Goal: Task Accomplishment & Management: Manage account settings

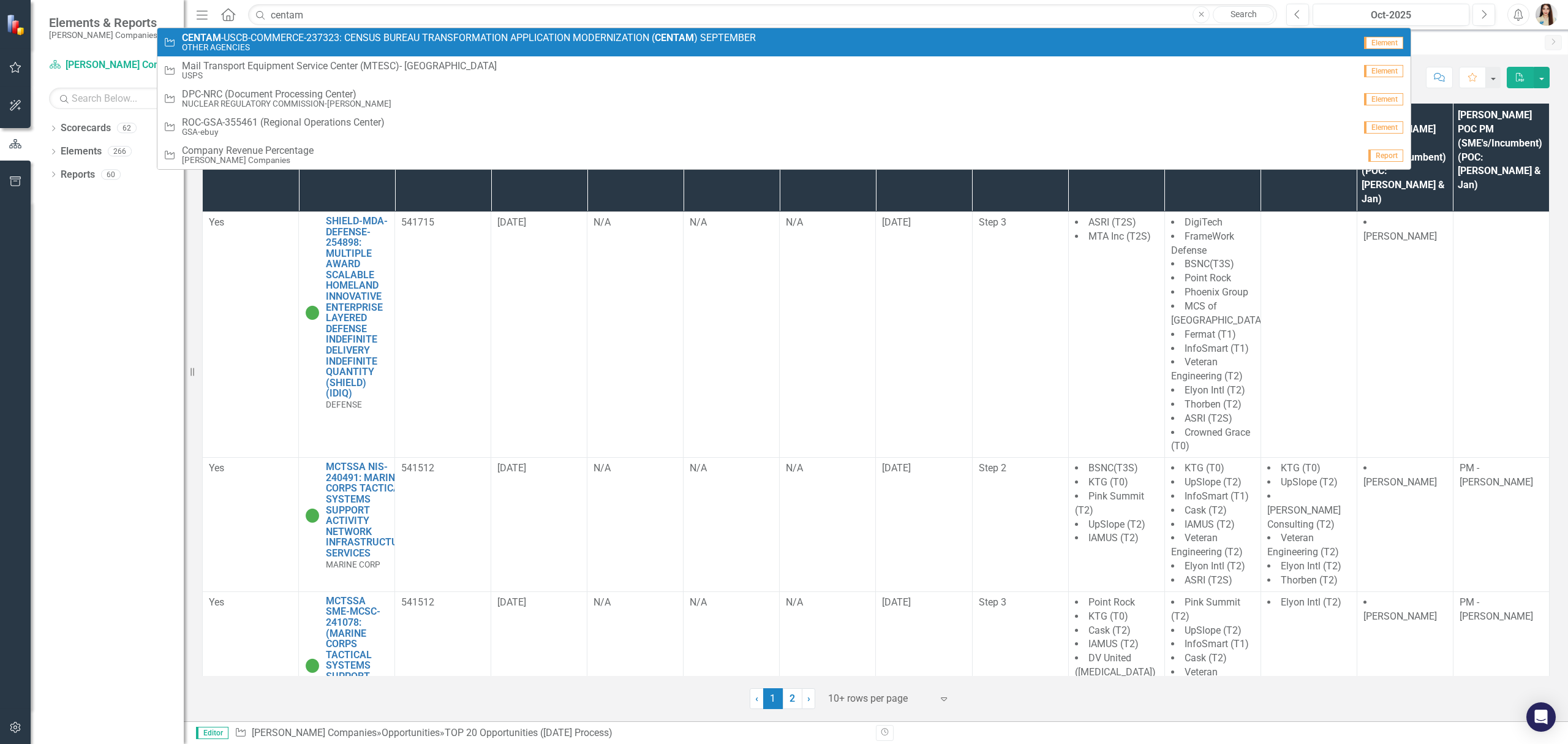
click at [270, 38] on span "CENTAM -USCB-COMMERCE-237323: CENSUS BUREAU TRANSFORMATION APPLICATION MODERNIZ…" at bounding box center [469, 38] width 574 height 11
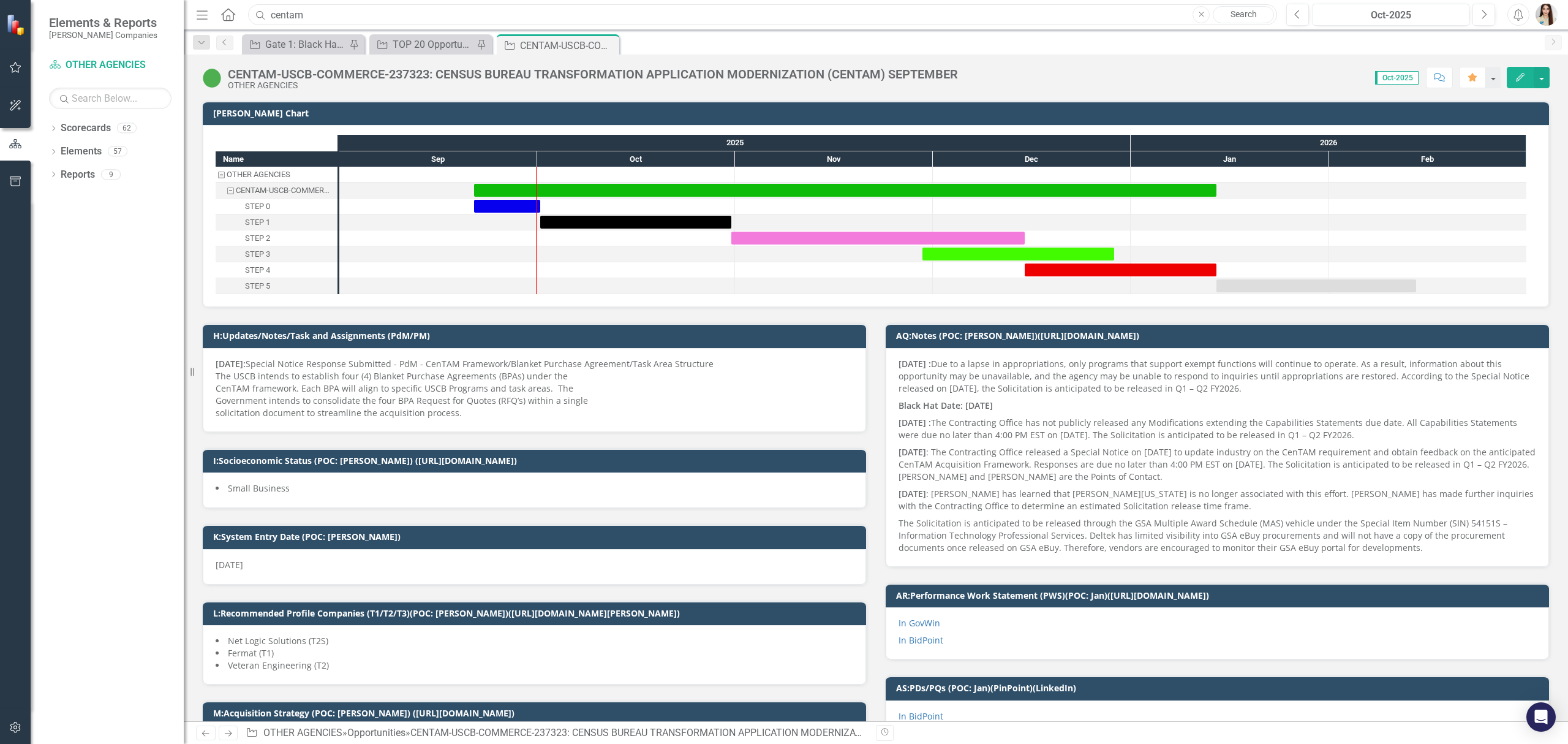
click at [631, 13] on input "centam" at bounding box center [763, 15] width 1029 height 21
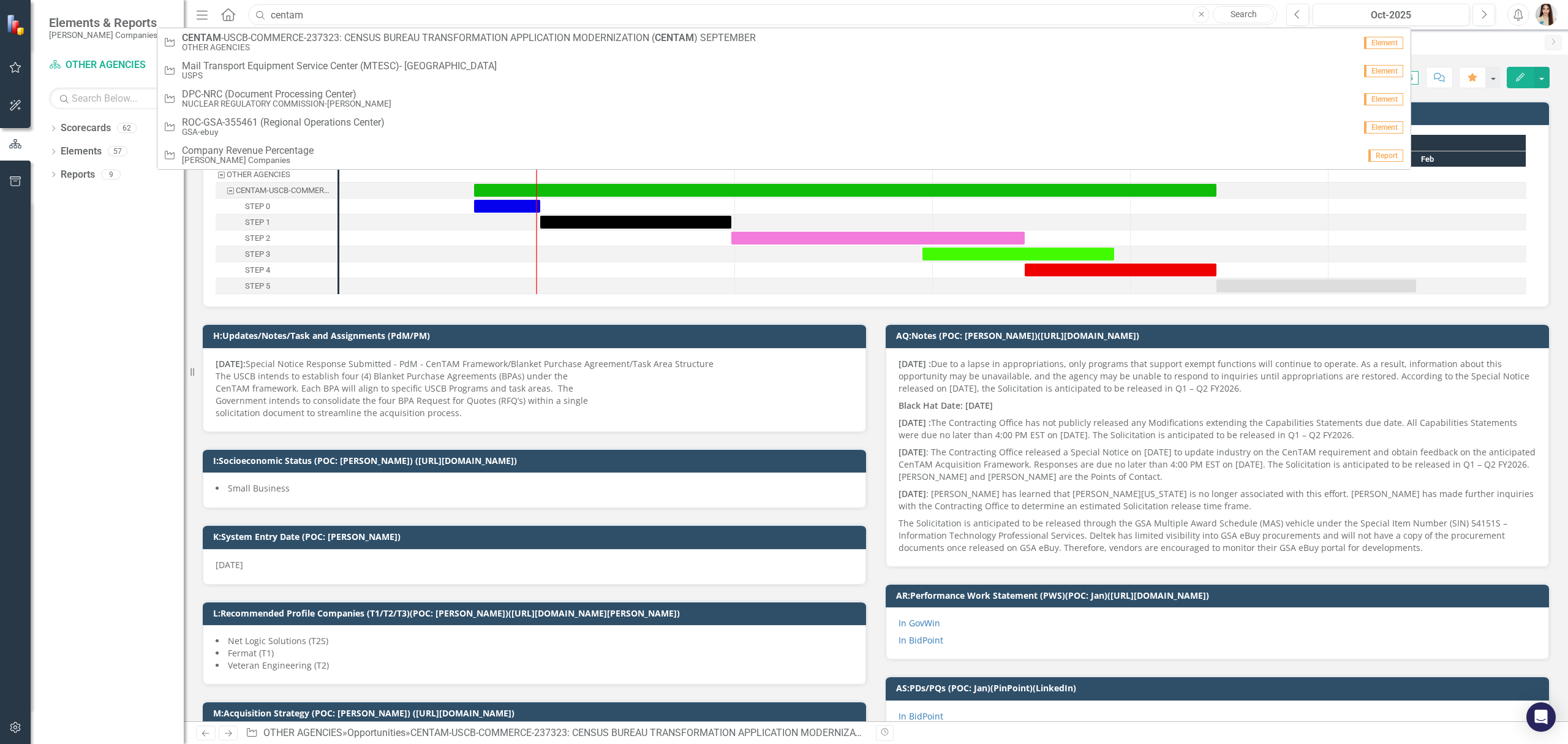
click at [631, 13] on input "centam" at bounding box center [763, 15] width 1029 height 21
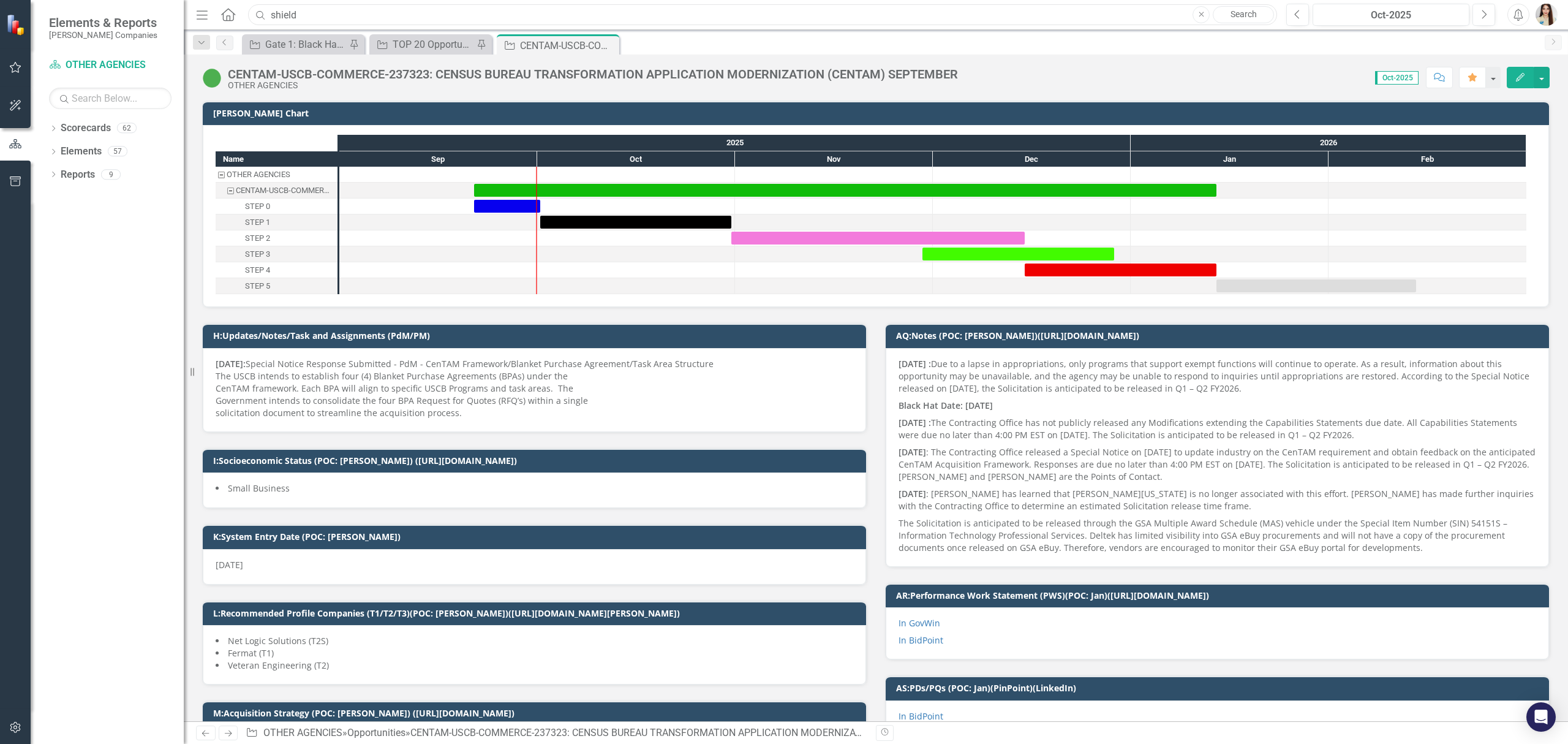
type input "shield"
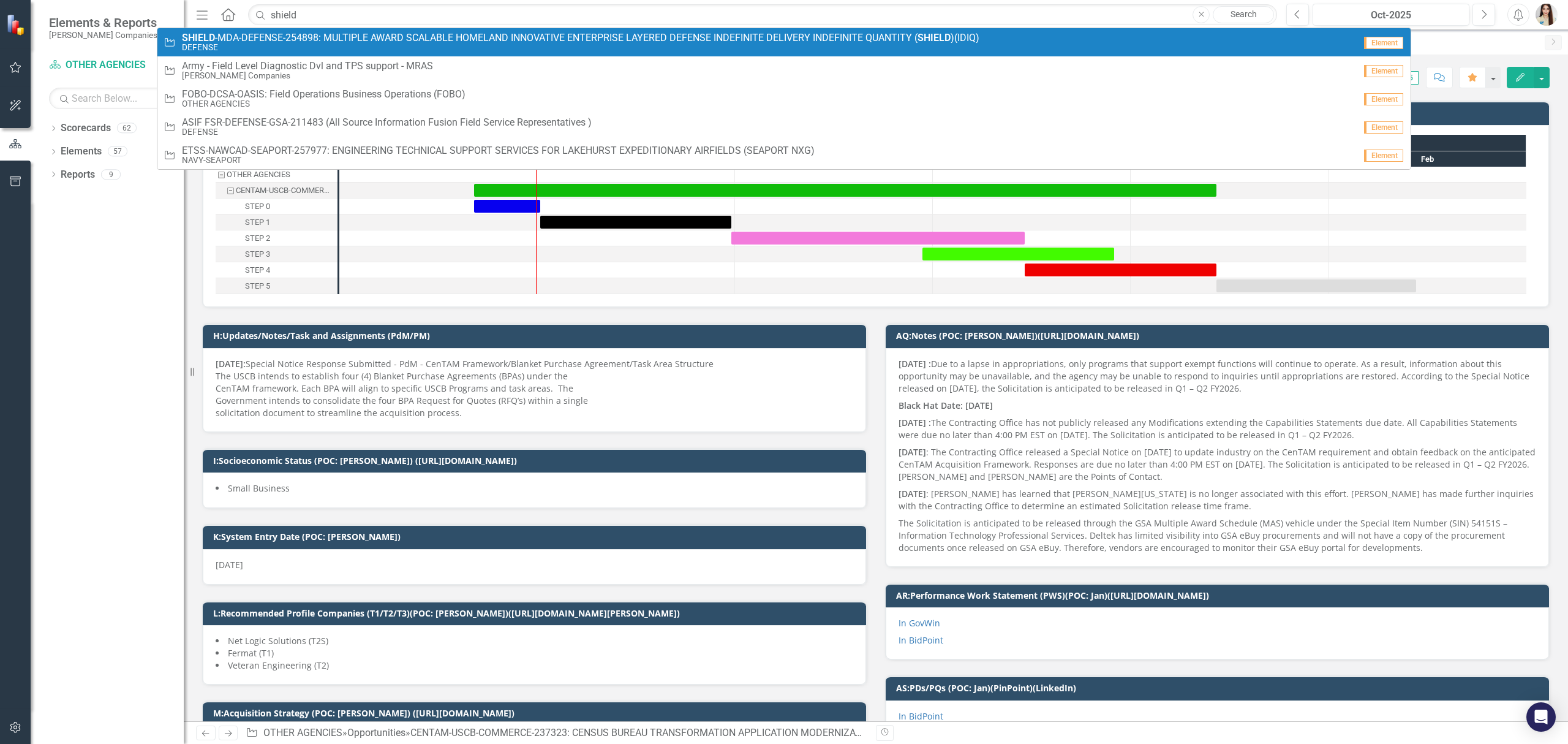
click at [295, 35] on span "SHIELD -MDA-DEFENSE-254898: MULTIPLE AWARD SCALABLE HOMELAND INNOVATIVE ENTERPR…" at bounding box center [580, 38] width 798 height 11
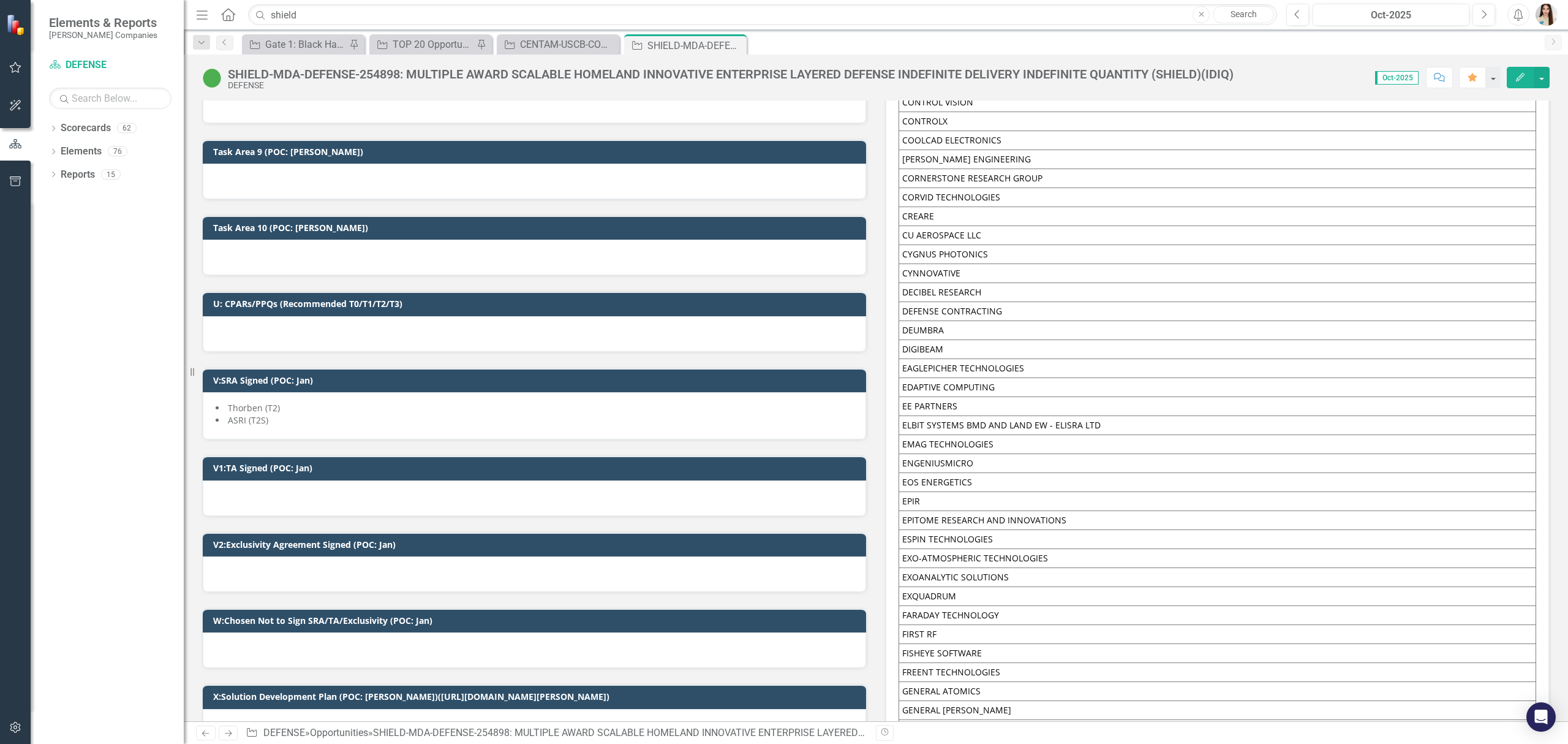
scroll to position [3104, 0]
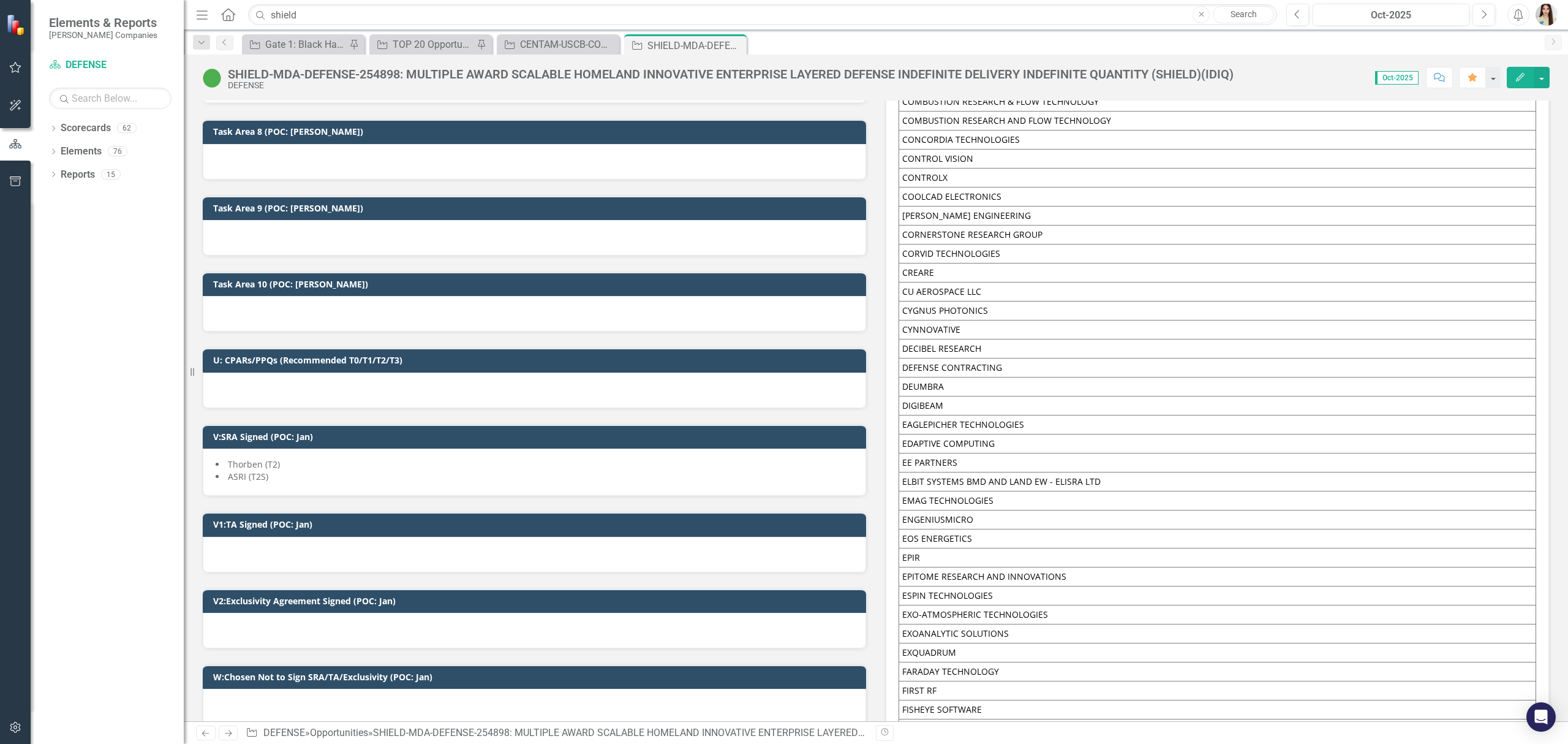
click at [321, 558] on div at bounding box center [534, 555] width 663 height 35
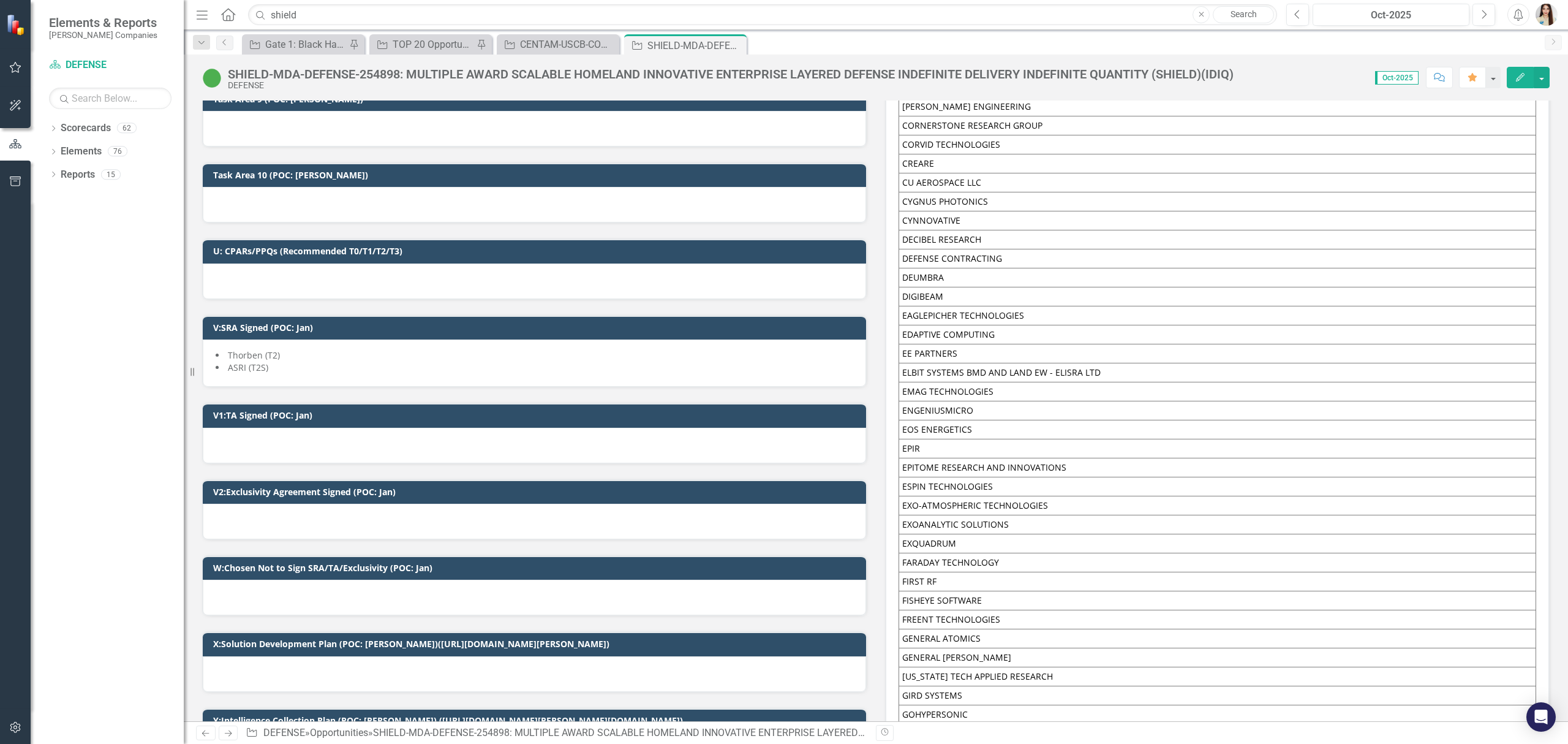
scroll to position [3267, 0]
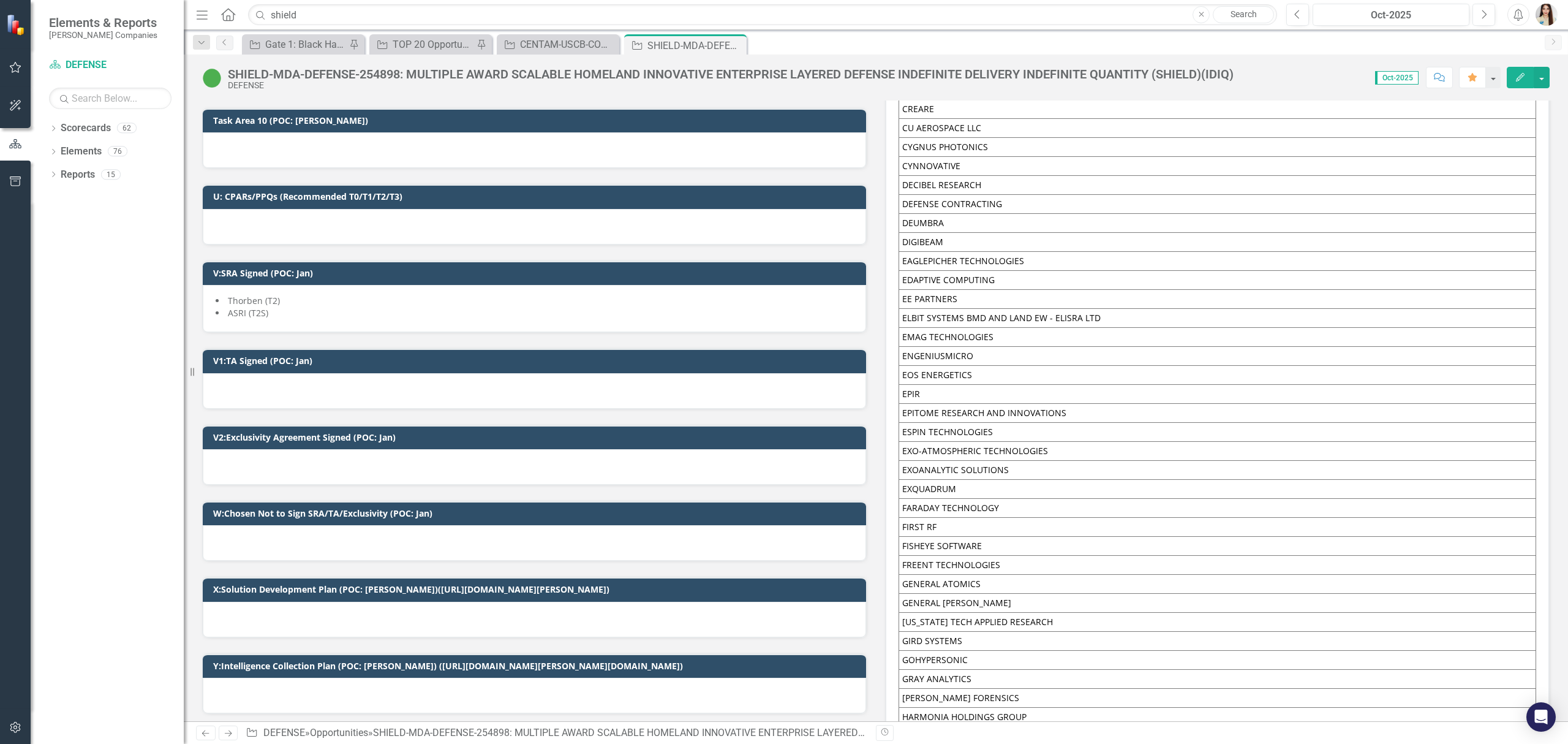
click at [277, 542] on div at bounding box center [534, 543] width 663 height 35
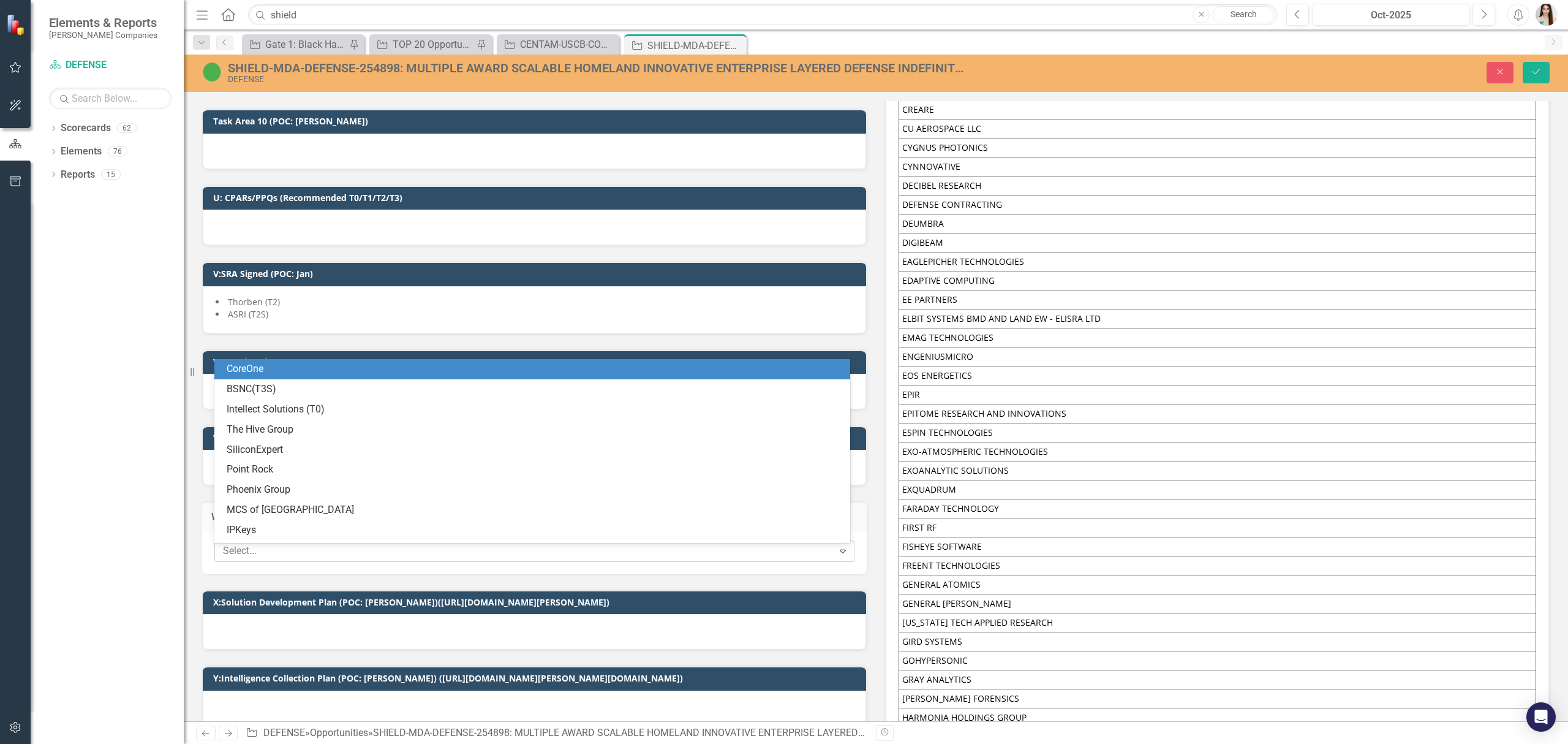
click at [279, 554] on div at bounding box center [526, 551] width 615 height 16
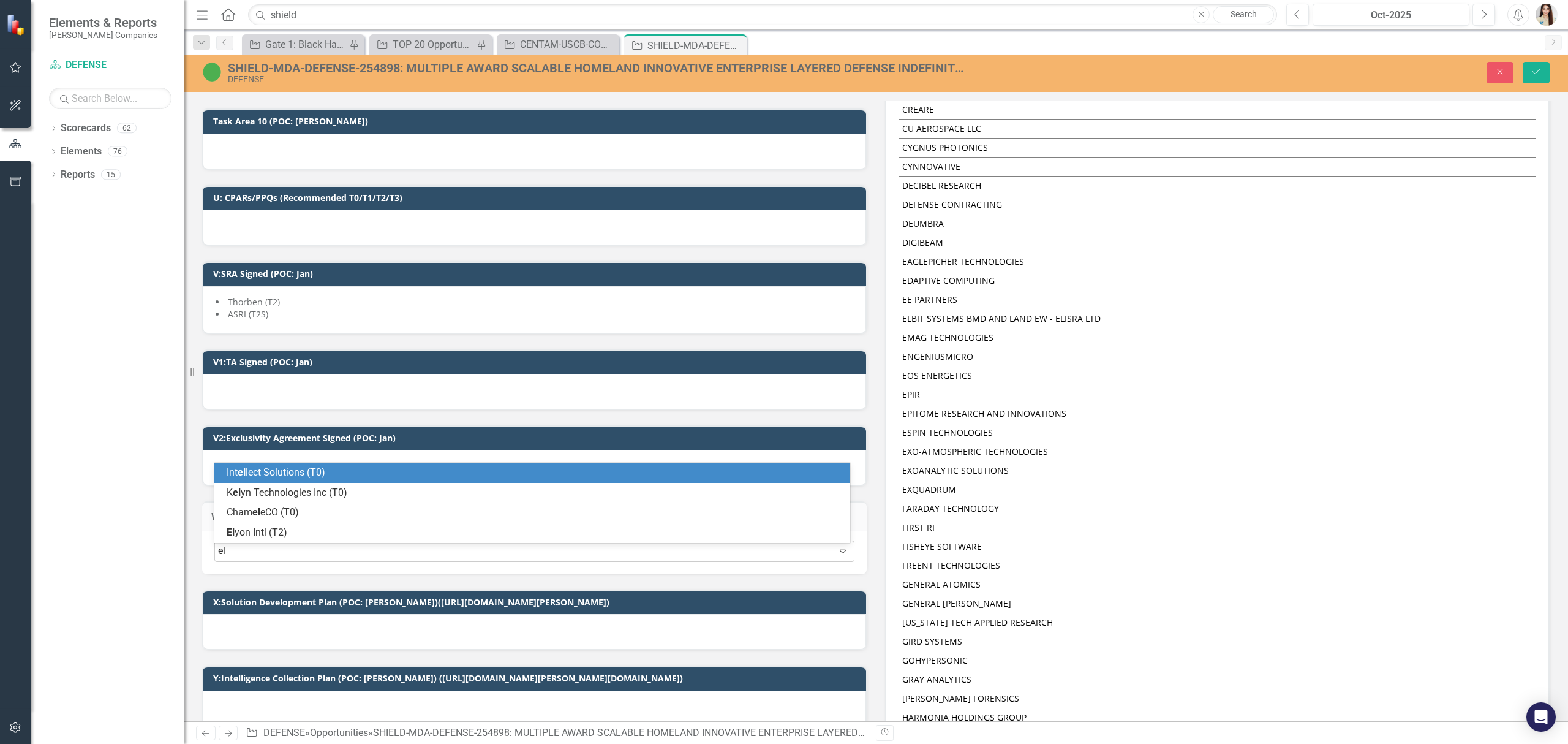
type input "[PERSON_NAME]"
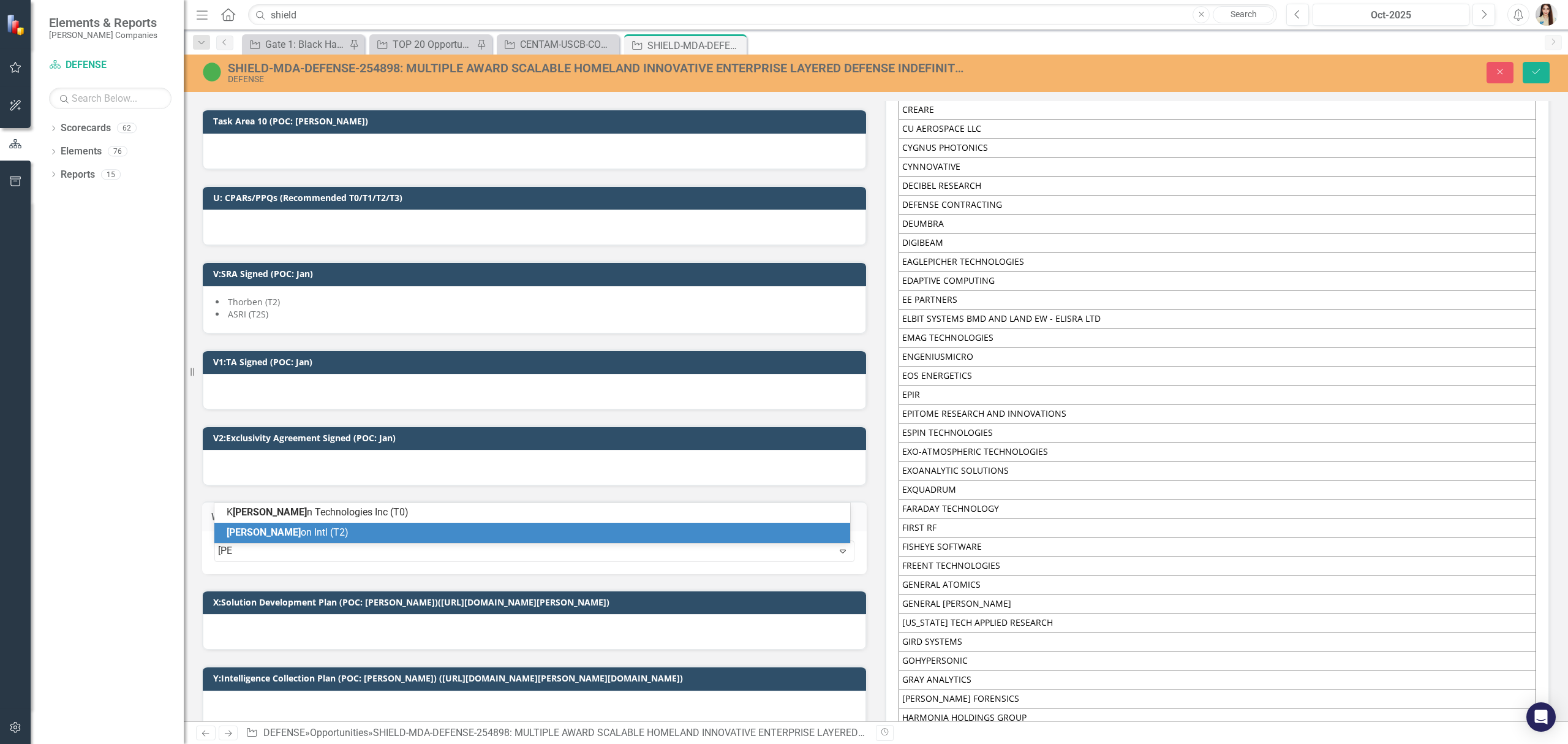
click at [292, 533] on div "[PERSON_NAME] on Intl (T2)" at bounding box center [534, 532] width 616 height 14
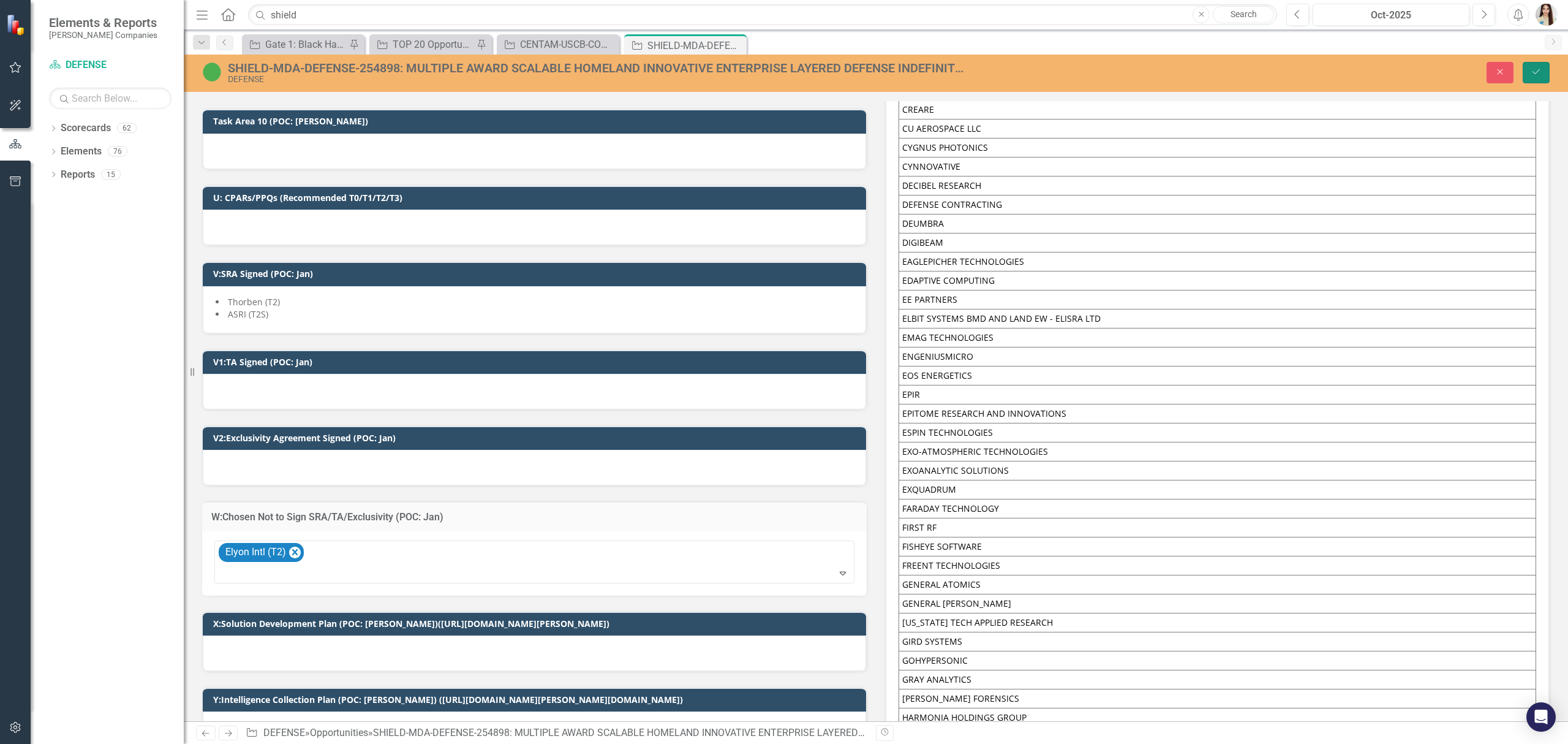
click at [1544, 75] on button "Save" at bounding box center [1536, 72] width 27 height 21
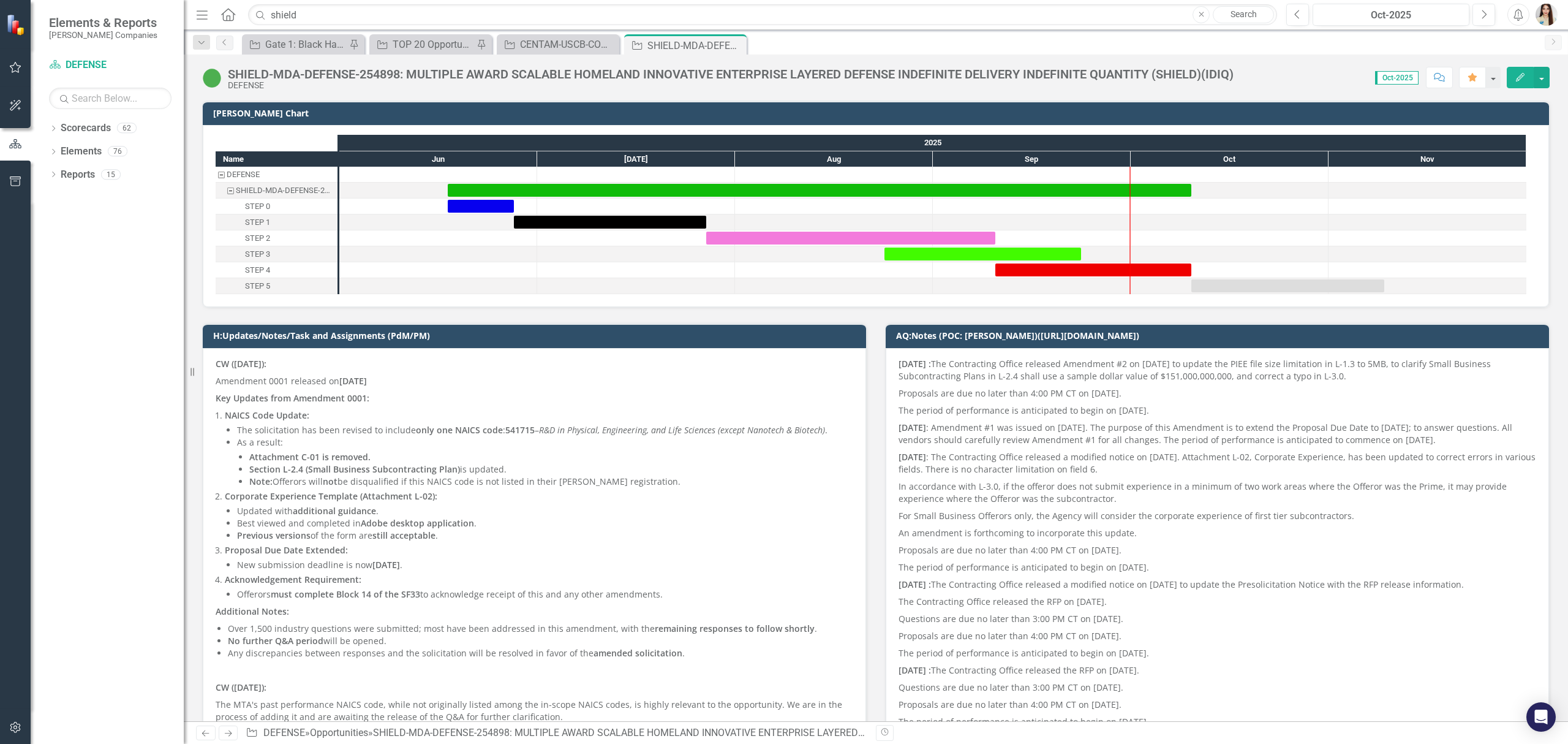
click at [540, 32] on div "Dropdown Search Opportunity Gate 1: Black Hat Schedule Report Pin Opportunity T…" at bounding box center [876, 42] width 1384 height 24
click at [539, 35] on div "Opportunity CENTAM-USCB-COMMERCE-237323: CENSUS BUREAU TRANSFORMATION APPLICATI…" at bounding box center [558, 44] width 123 height 20
click at [540, 43] on div "CENTAM-USCB-COMMERCE-237323: CENSUS BUREAU TRANSFORMATION APPLICATION MODERNIZA…" at bounding box center [560, 44] width 81 height 16
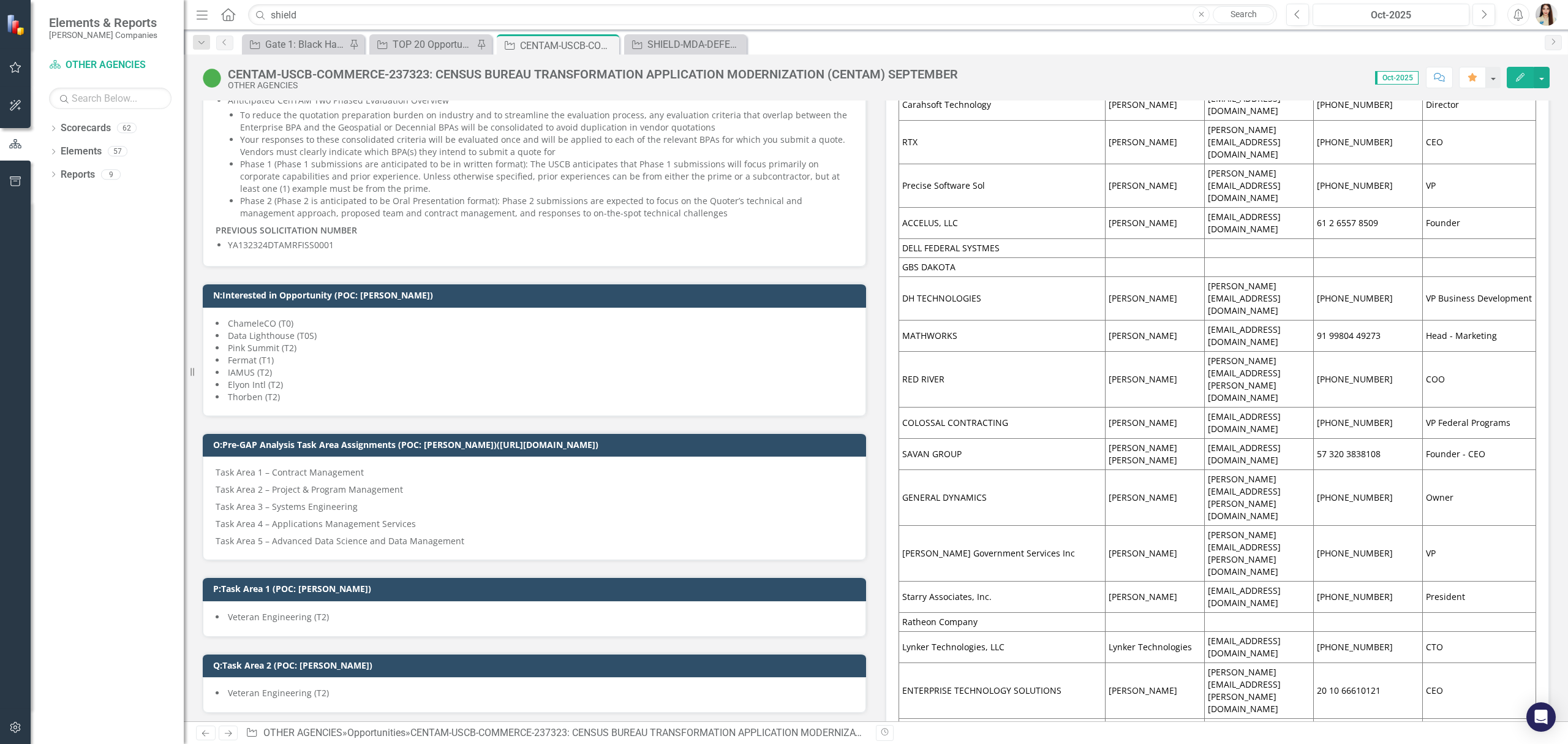
scroll to position [1797, 0]
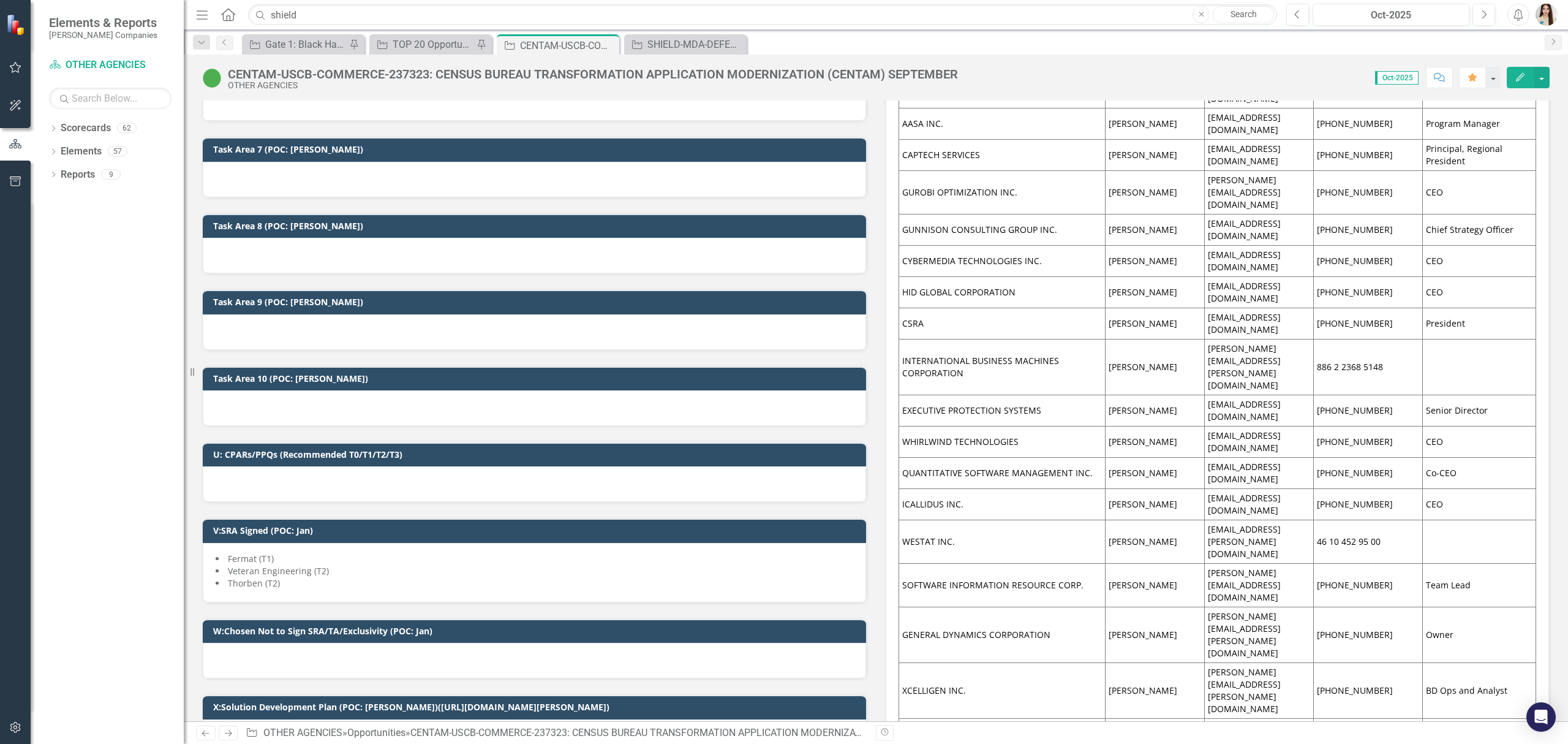
click at [378, 571] on li "Veteran Engineering (T2)" at bounding box center [534, 571] width 637 height 13
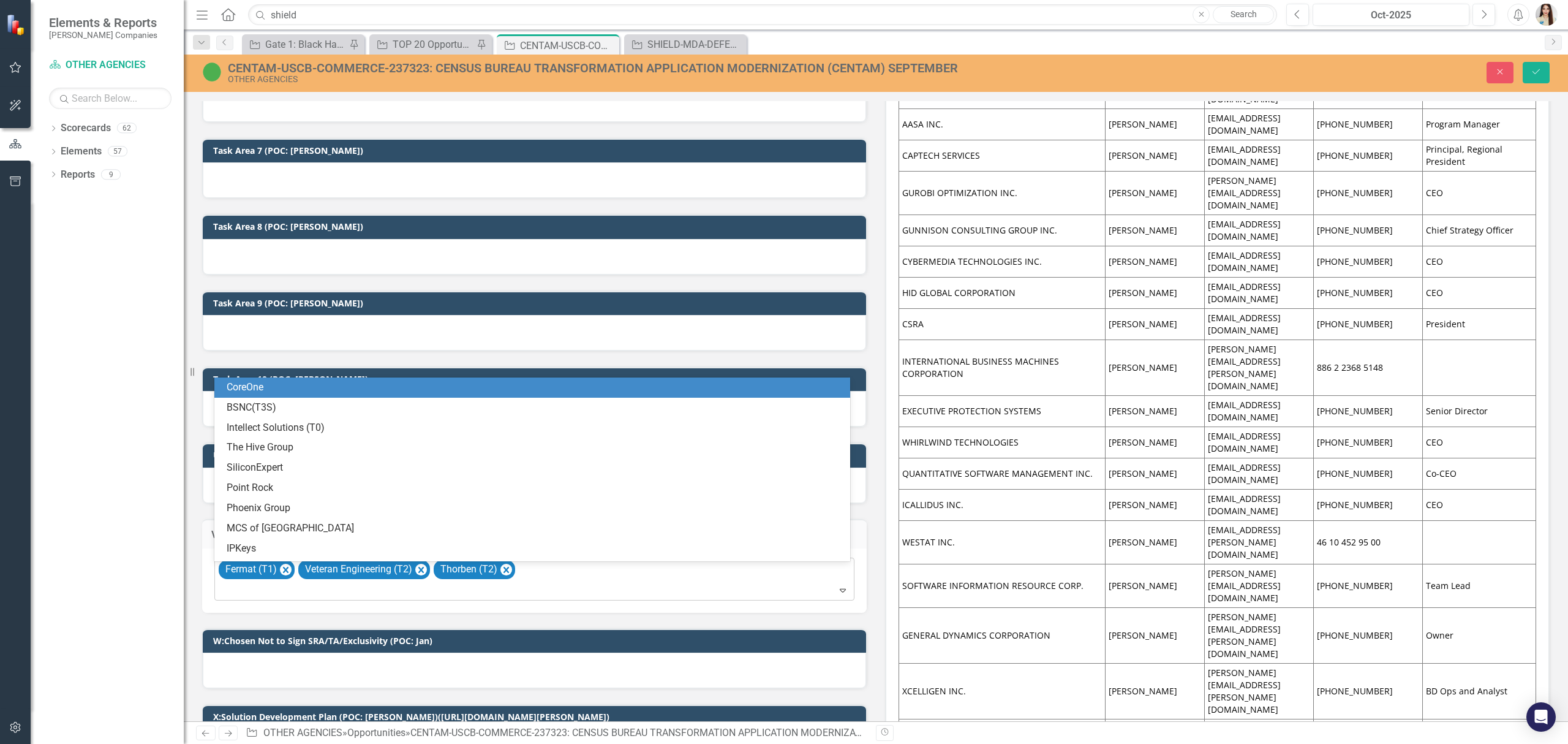
click at [566, 569] on div "Fermat (T1) Veteran Engineering (T2) Thorben (T2)" at bounding box center [535, 579] width 637 height 41
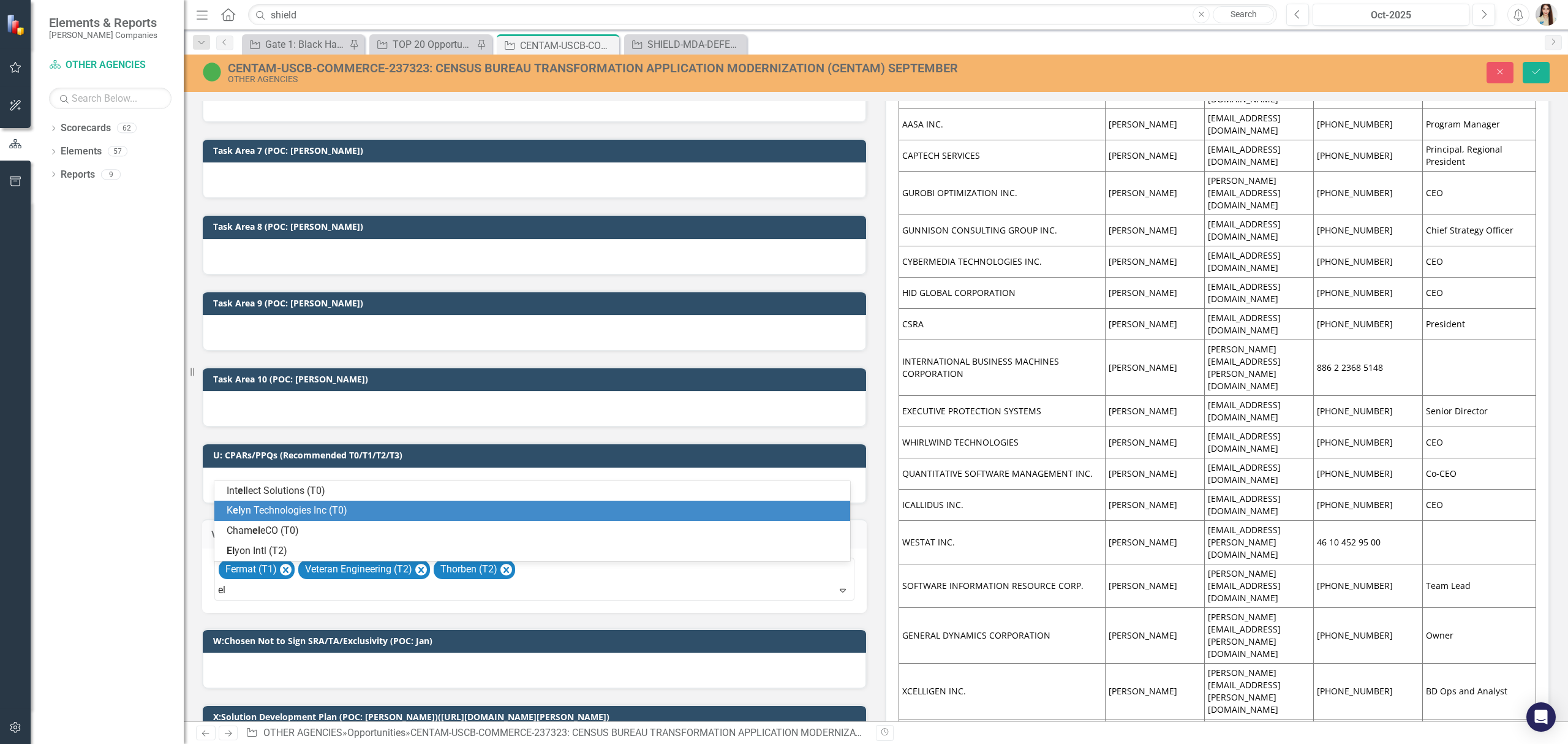
type input "[PERSON_NAME]"
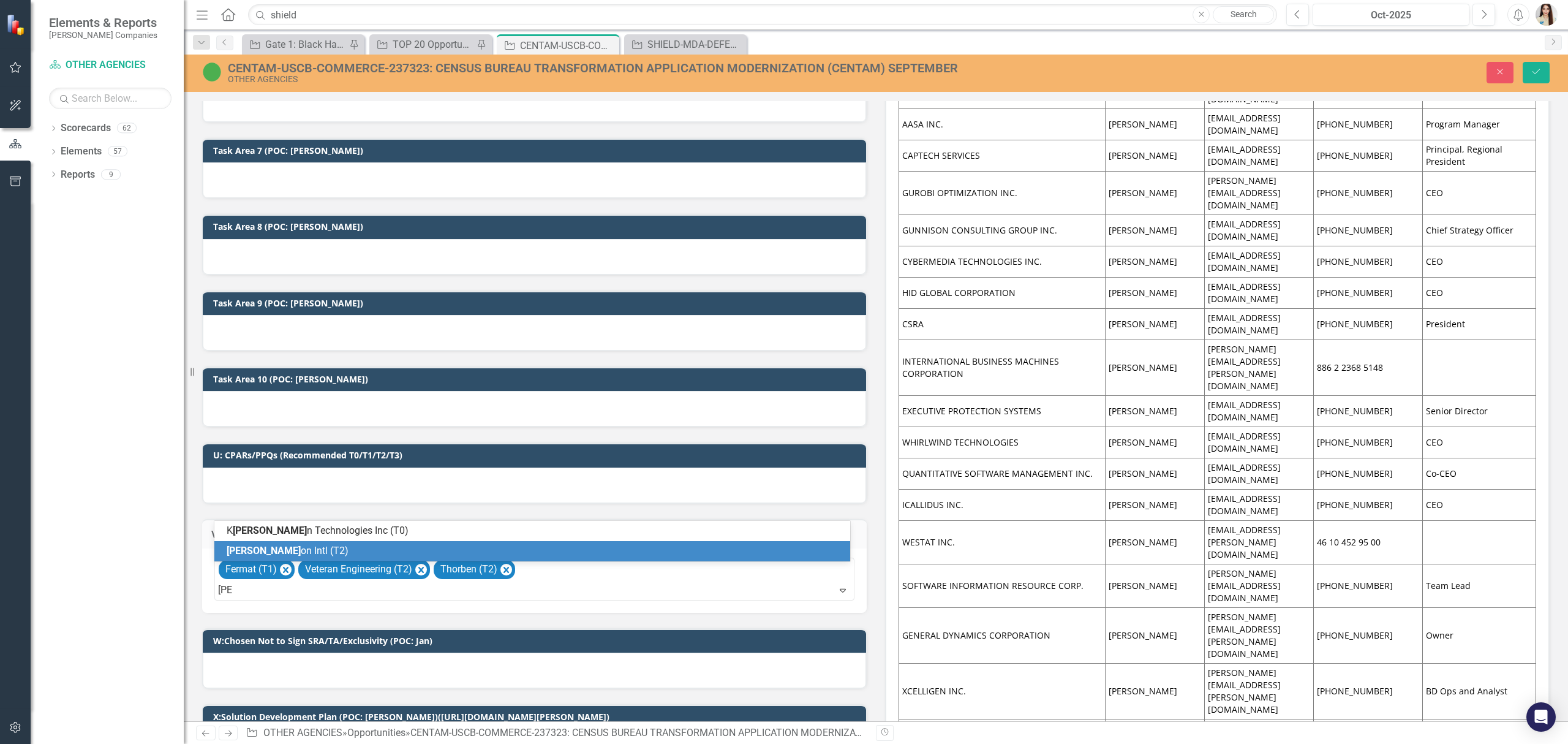
click at [299, 547] on div "[PERSON_NAME] on Intl (T2)" at bounding box center [534, 551] width 616 height 14
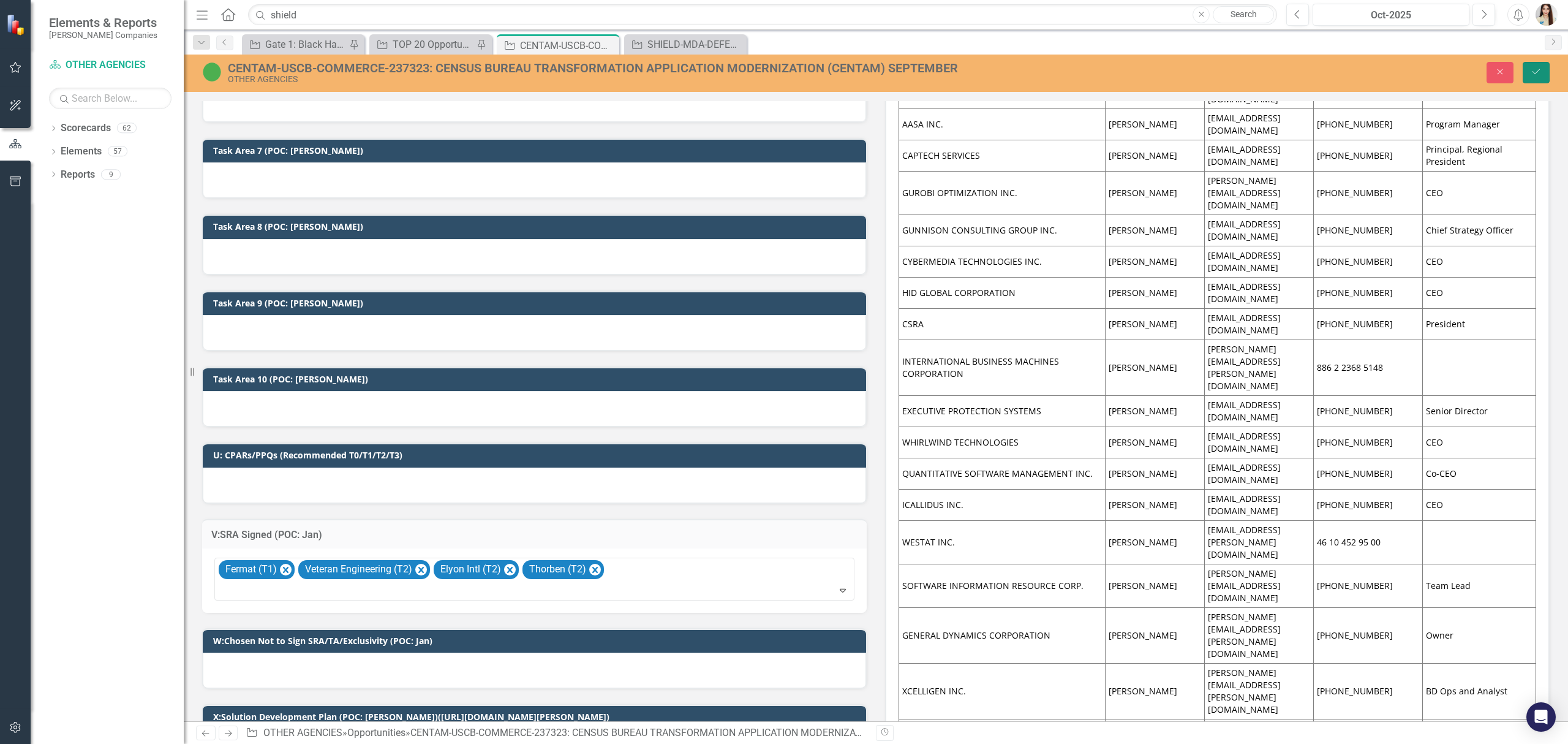
click at [1527, 70] on button "Save" at bounding box center [1536, 72] width 27 height 21
